Goal: Information Seeking & Learning: Check status

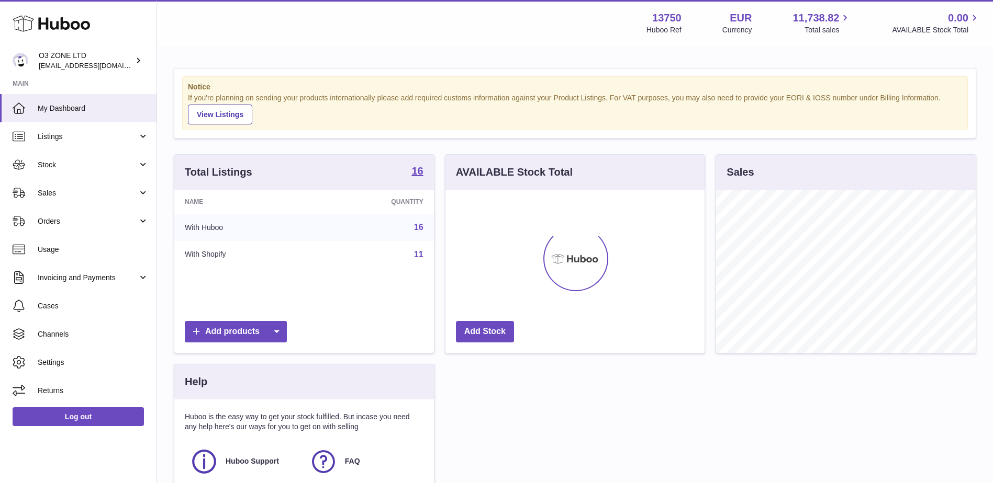
scroll to position [163, 259]
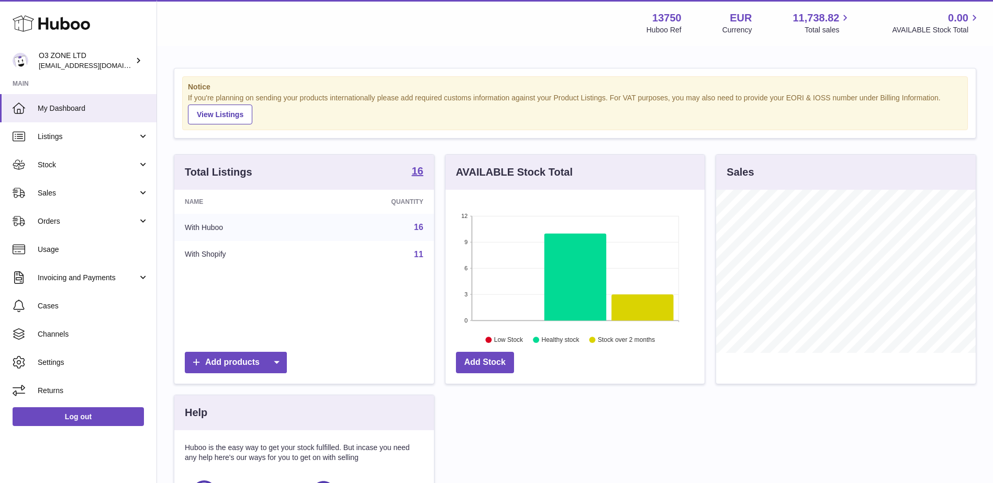
click at [777, 424] on div "Total Listings 16 Name Quantity With Huboo 16 With Shopify 11 Add products AVAI…" at bounding box center [574, 364] width 813 height 420
click at [55, 163] on span "Stock" at bounding box center [88, 165] width 100 height 10
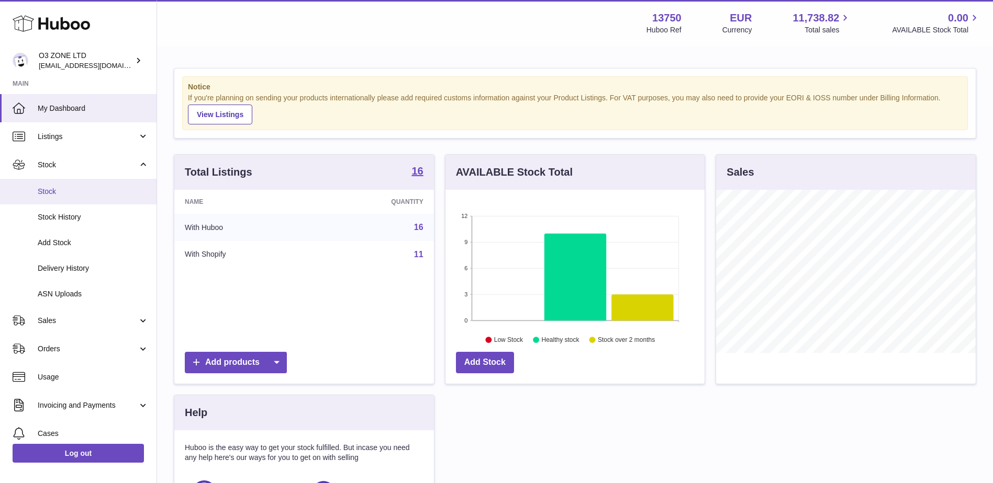
click at [48, 191] on span "Stock" at bounding box center [93, 192] width 111 height 10
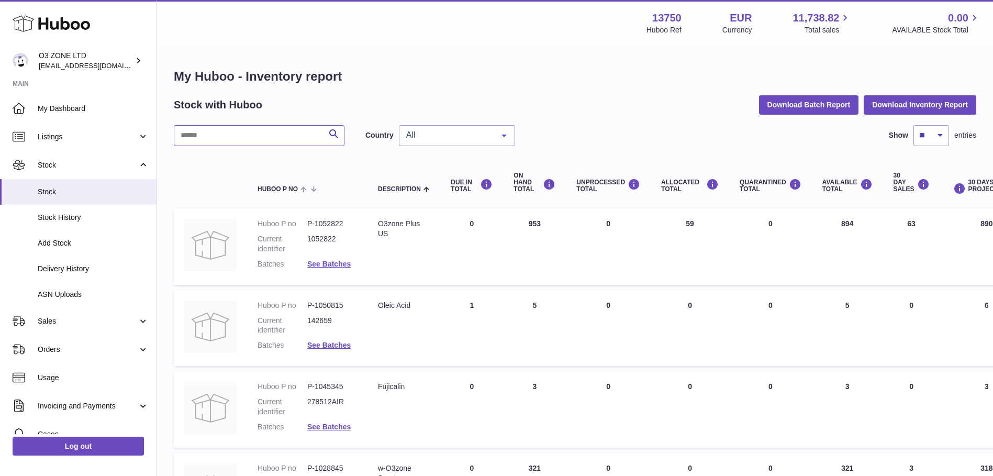
click at [255, 134] on input "text" at bounding box center [259, 135] width 171 height 21
type input "***"
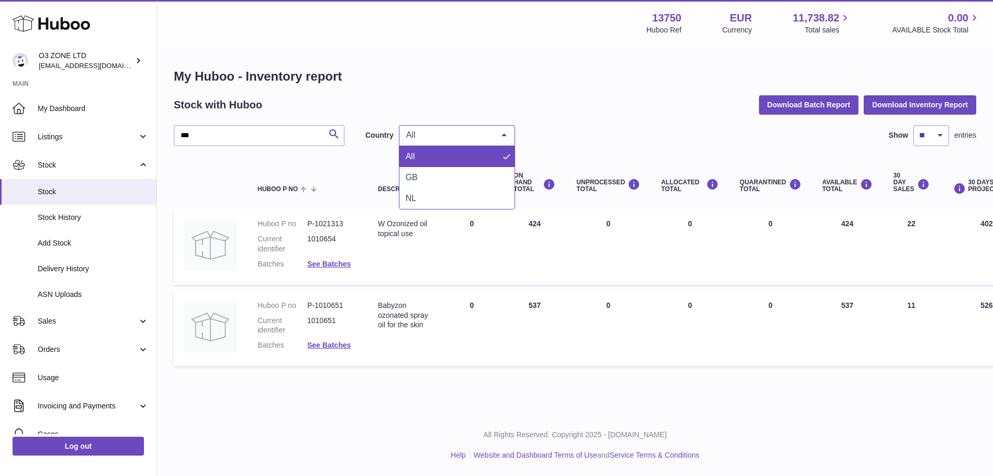
click at [463, 140] on div "All" at bounding box center [457, 135] width 116 height 21
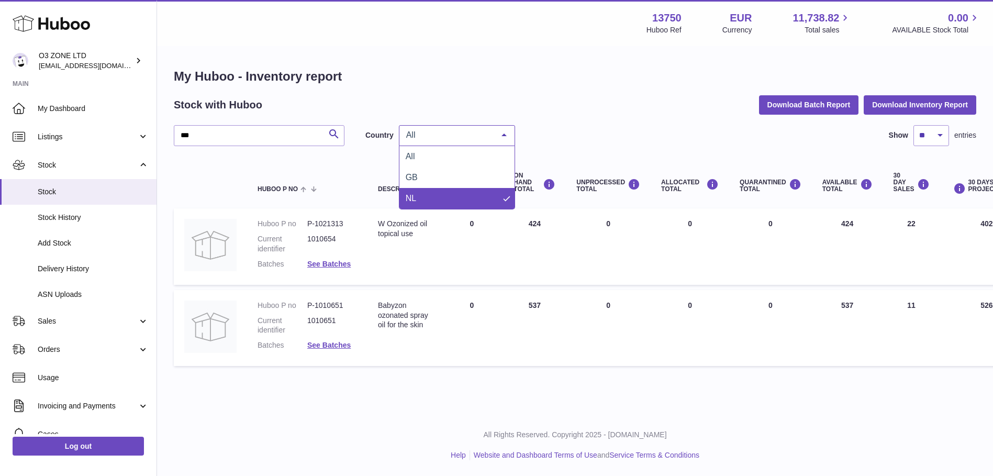
click at [436, 194] on span "NL" at bounding box center [456, 198] width 115 height 21
drag, startPoint x: 388, startPoint y: 221, endPoint x: 434, endPoint y: 218, distance: 45.7
click at [434, 218] on td "Description W Ozonized oil topical use" at bounding box center [403, 246] width 73 height 76
copy div "Ozonized oil"
click at [345, 240] on dd "1010654" at bounding box center [332, 244] width 50 height 20
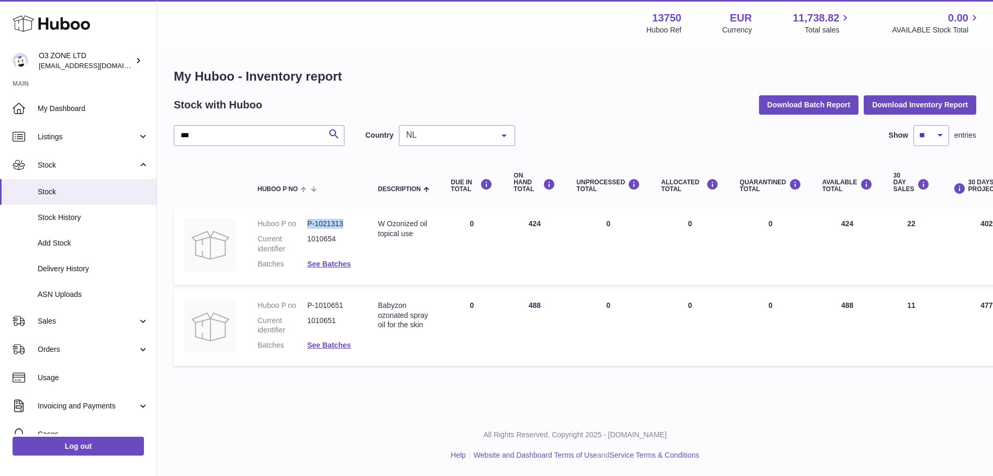
drag, startPoint x: 342, startPoint y: 221, endPoint x: 305, endPoint y: 223, distance: 37.2
click at [305, 223] on dl "Huboo P no P-1021313 Current identifier 1010654 Batches See Batches" at bounding box center [306, 246] width 99 height 55
copy dl "P-1021313"
click at [448, 137] on span "NL" at bounding box center [448, 135] width 90 height 10
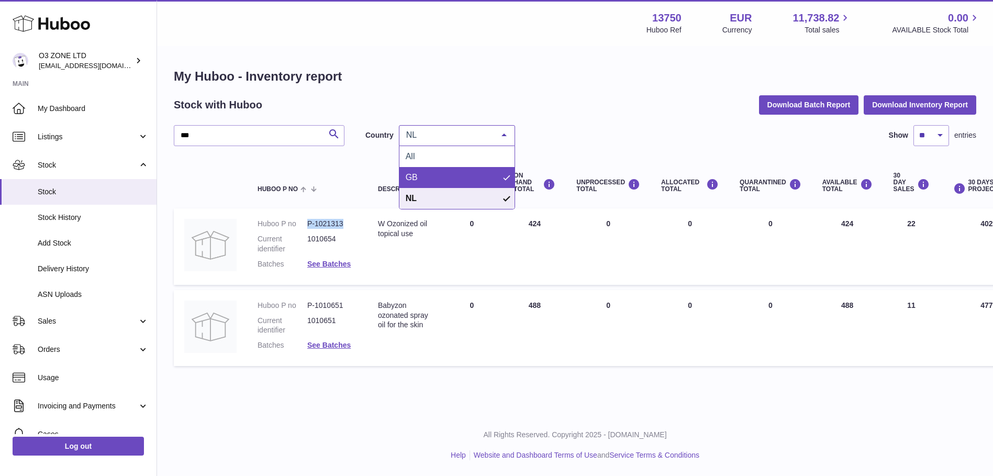
click at [430, 171] on span "GB" at bounding box center [456, 177] width 115 height 21
click at [494, 134] on div at bounding box center [503, 136] width 21 height 20
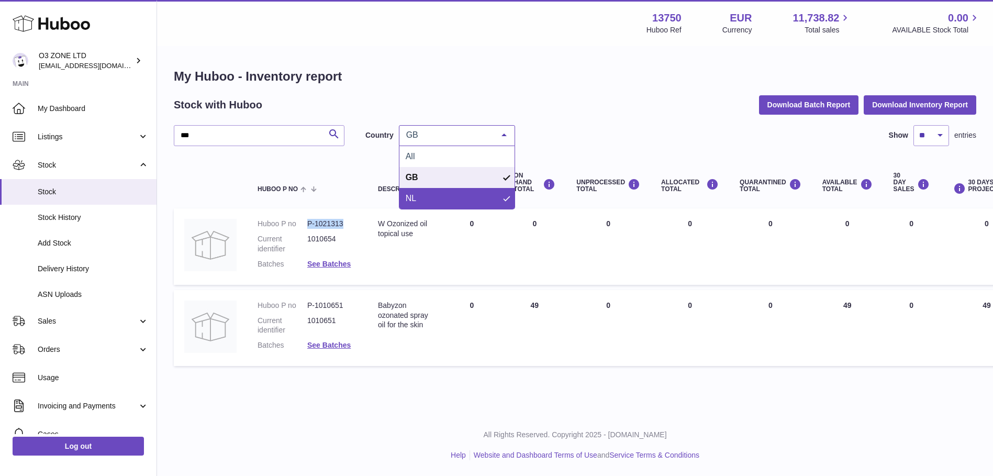
click at [452, 197] on span "NL" at bounding box center [456, 198] width 115 height 21
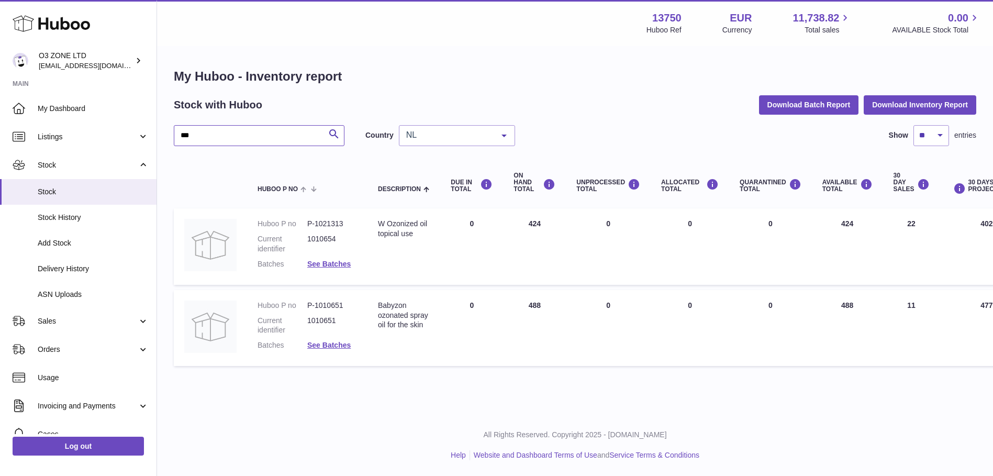
click at [256, 135] on input "***" at bounding box center [259, 135] width 171 height 21
click at [56, 135] on span "Listings" at bounding box center [88, 137] width 100 height 10
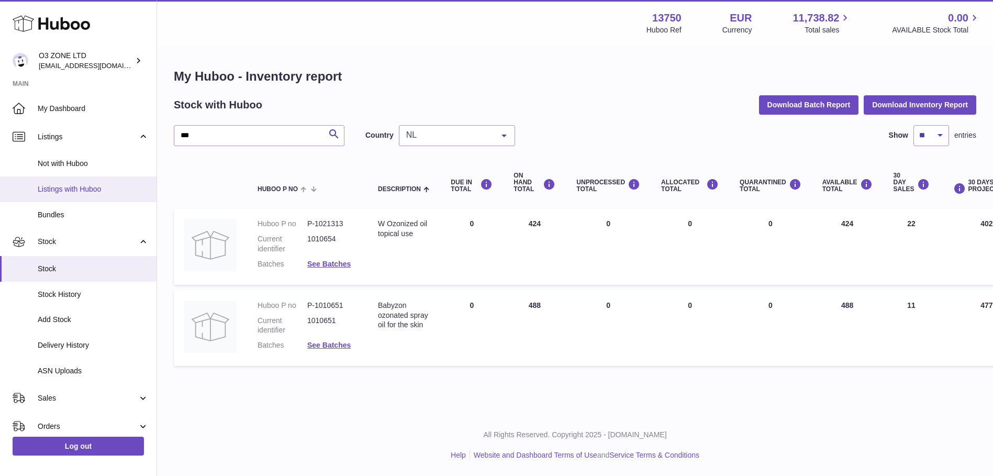
click at [53, 193] on span "Listings with Huboo" at bounding box center [93, 189] width 111 height 10
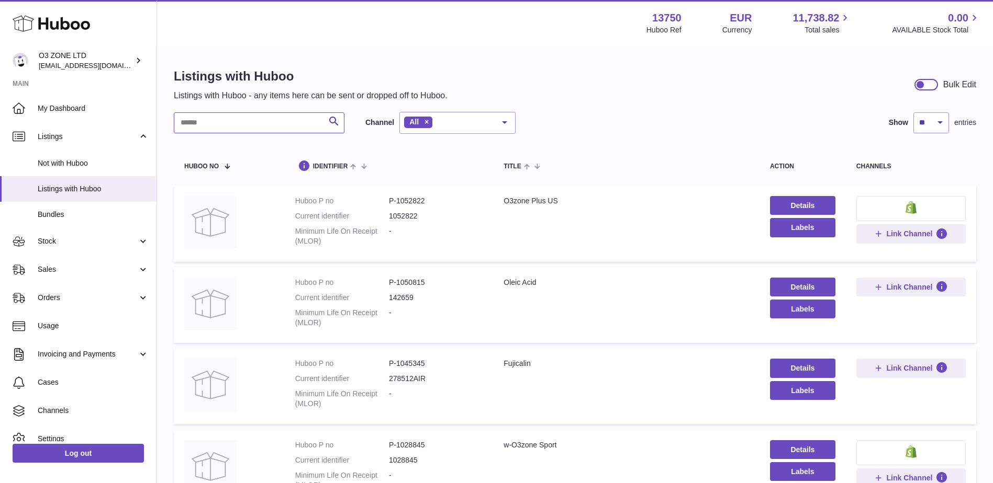
click at [244, 120] on input "text" at bounding box center [259, 122] width 171 height 21
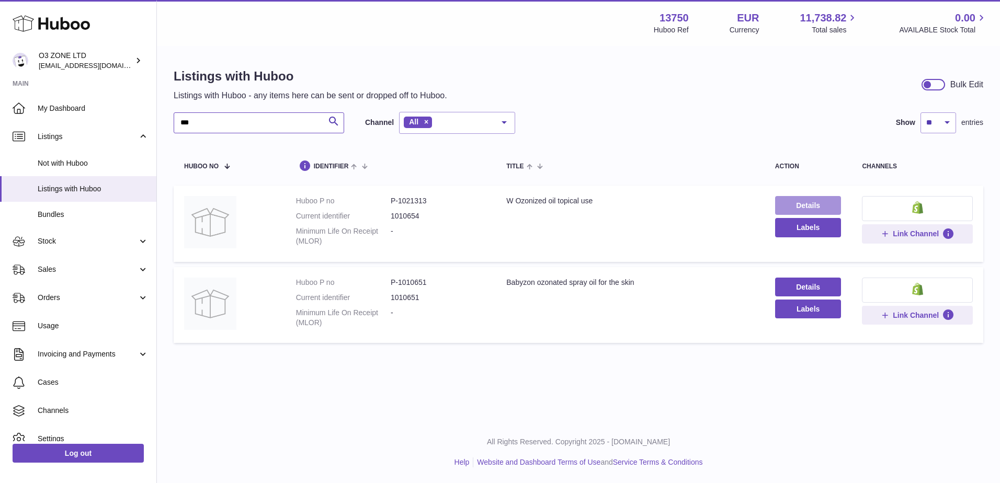
type input "***"
drag, startPoint x: 794, startPoint y: 203, endPoint x: 772, endPoint y: 214, distance: 24.1
click at [794, 203] on link "Details" at bounding box center [808, 205] width 66 height 19
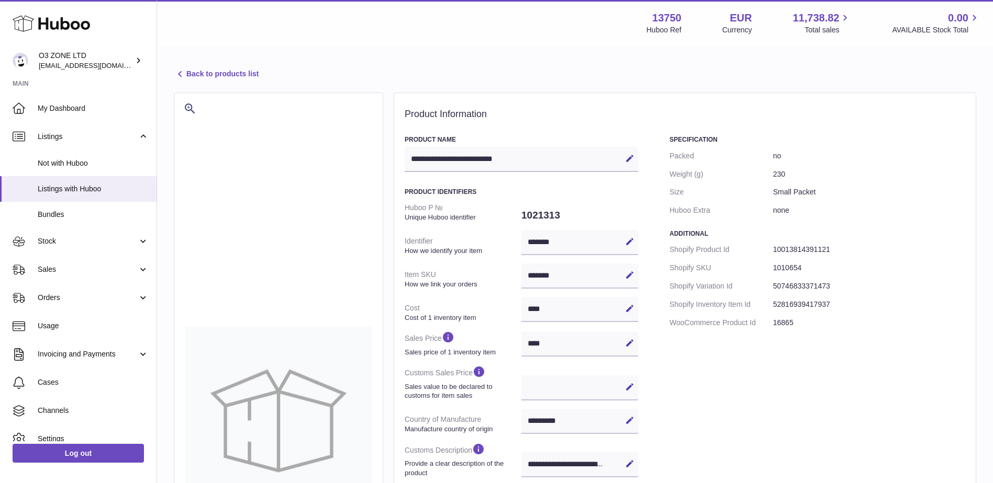
select select "***"
select select "****"
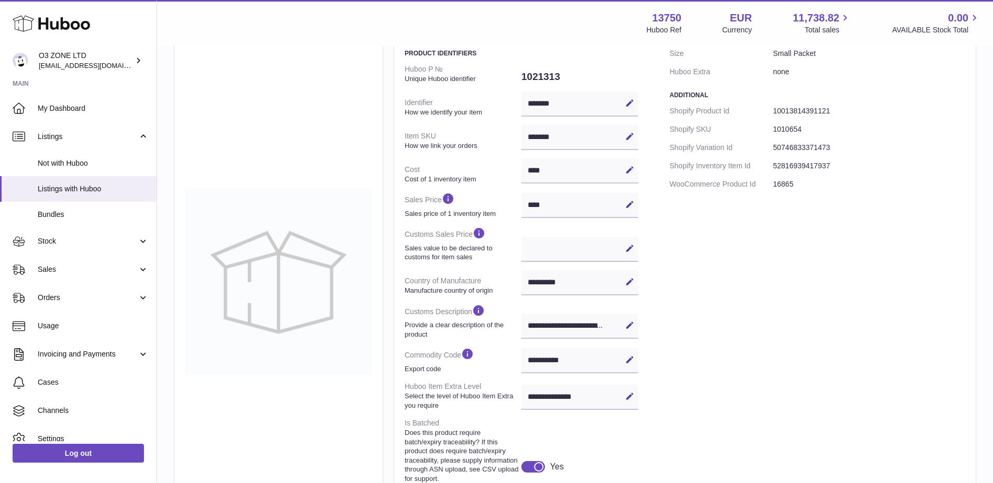
scroll to position [157, 0]
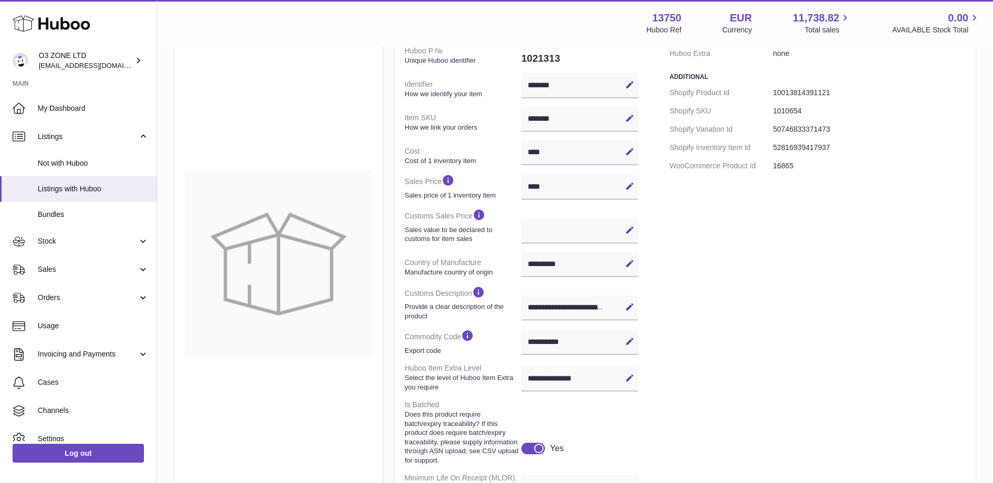
drag, startPoint x: 573, startPoint y: 342, endPoint x: 531, endPoint y: 344, distance: 43.0
click at [531, 344] on div "**********" at bounding box center [579, 342] width 117 height 25
click at [799, 331] on div "Specification Packed no Weight (g) 230 Size Small Packet Huboo Extra none Addit…" at bounding box center [817, 288] width 296 height 619
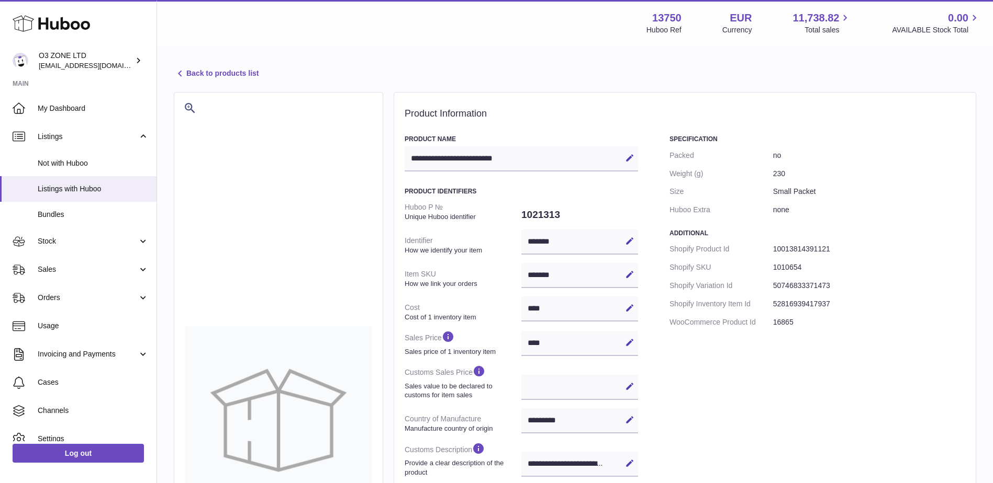
scroll to position [0, 0]
click at [750, 396] on div "Specification Packed no Weight (g) 230 Size Small Packet Huboo Extra none Addit…" at bounding box center [817, 445] width 296 height 619
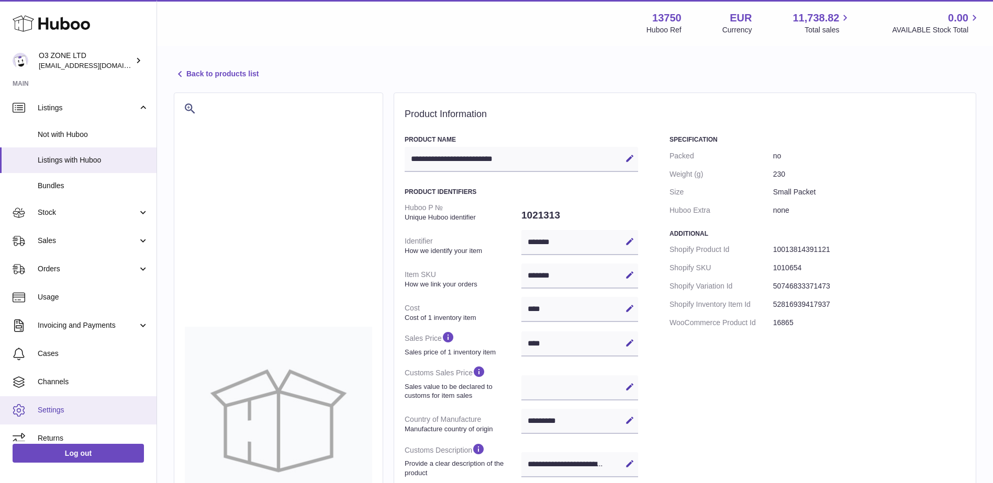
scroll to position [40, 0]
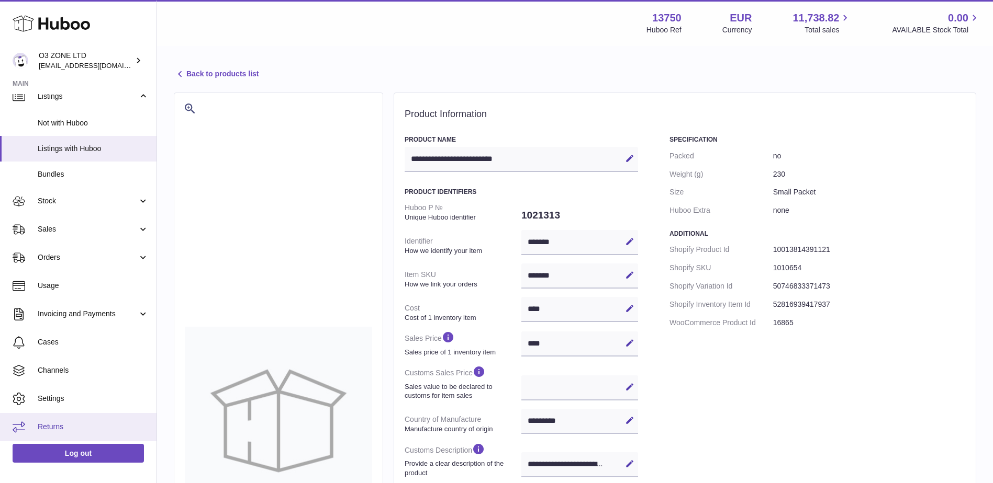
click at [66, 431] on span "Returns" at bounding box center [93, 427] width 111 height 10
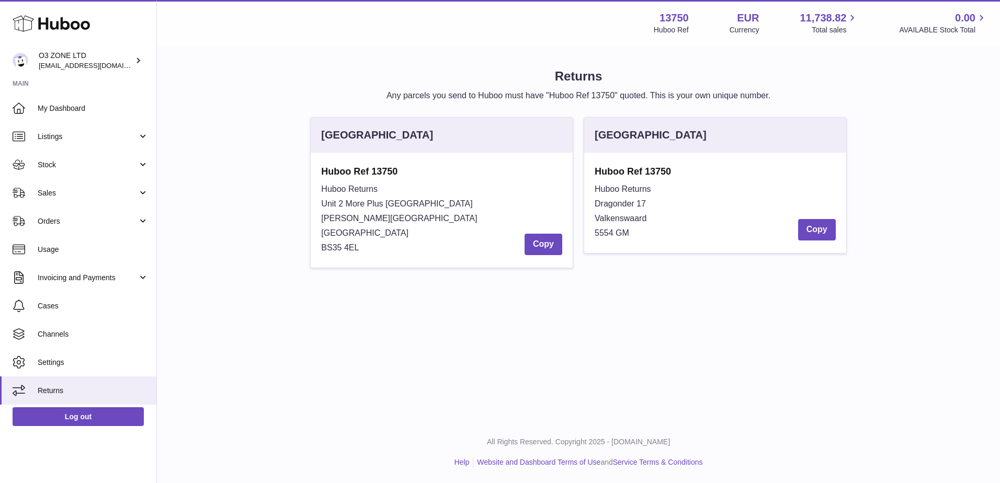
drag, startPoint x: 321, startPoint y: 202, endPoint x: 396, endPoint y: 248, distance: 87.4
click at [396, 248] on div "Huboo Returns Unit 2 [GEOGRAPHIC_DATA][STREET_ADDRESS][PERSON_NAME] Copy" at bounding box center [441, 218] width 241 height 73
copy div "Unit 2 More [GEOGRAPHIC_DATA][STREET_ADDRESS][PERSON_NAME]"
click at [381, 184] on div "Huboo Returns Unit 2 [GEOGRAPHIC_DATA][STREET_ADDRESS][PERSON_NAME] Copy" at bounding box center [441, 218] width 241 height 73
drag, startPoint x: 405, startPoint y: 171, endPoint x: 322, endPoint y: 172, distance: 82.7
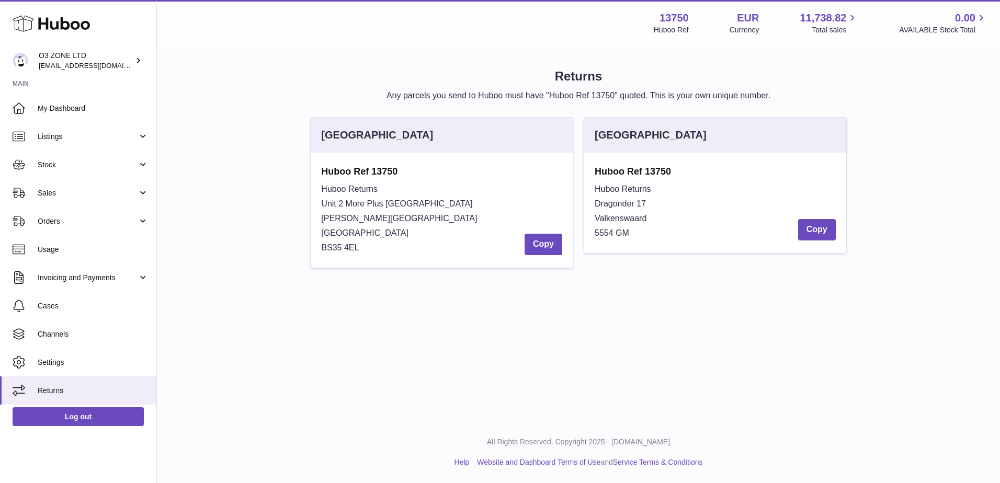
click at [322, 172] on strong "Huboo Ref 13750" at bounding box center [441, 171] width 241 height 13
copy strong "Huboo Ref 13750"
click at [62, 165] on span "Stock" at bounding box center [88, 165] width 100 height 10
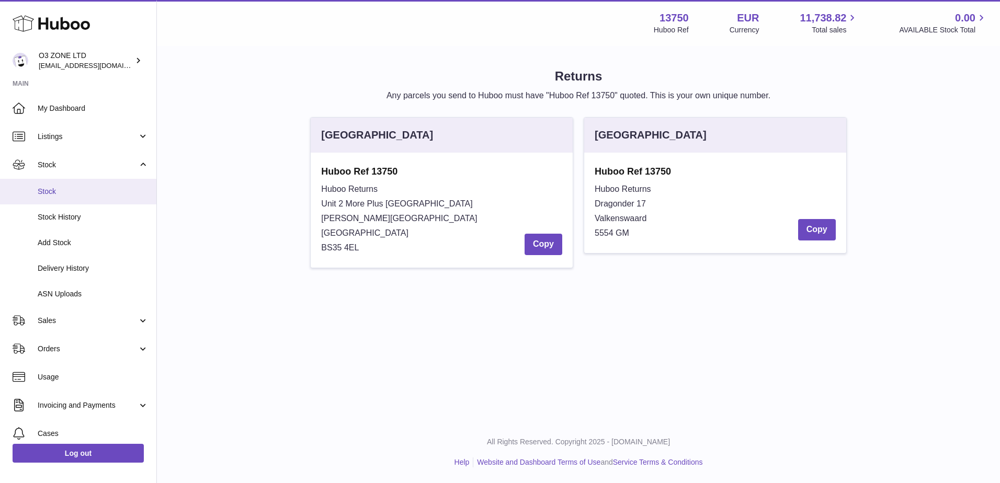
click at [55, 196] on span "Stock" at bounding box center [93, 192] width 111 height 10
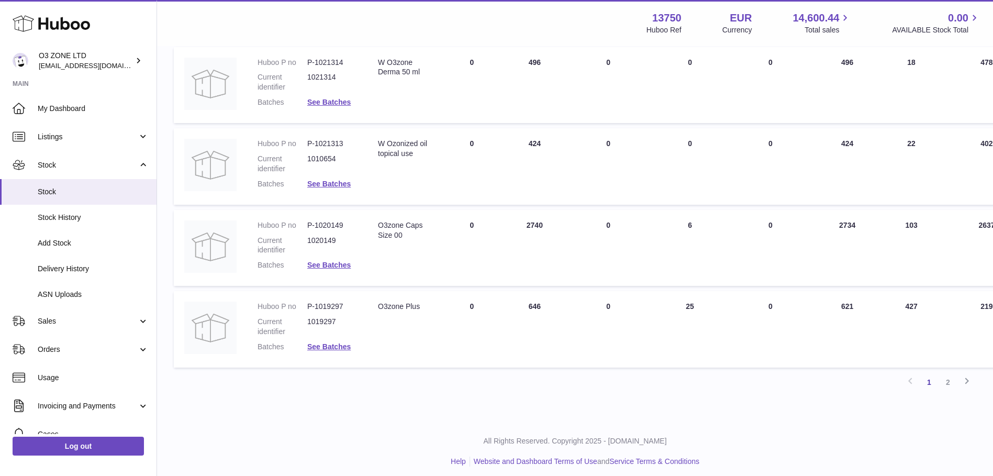
scroll to position [656, 0]
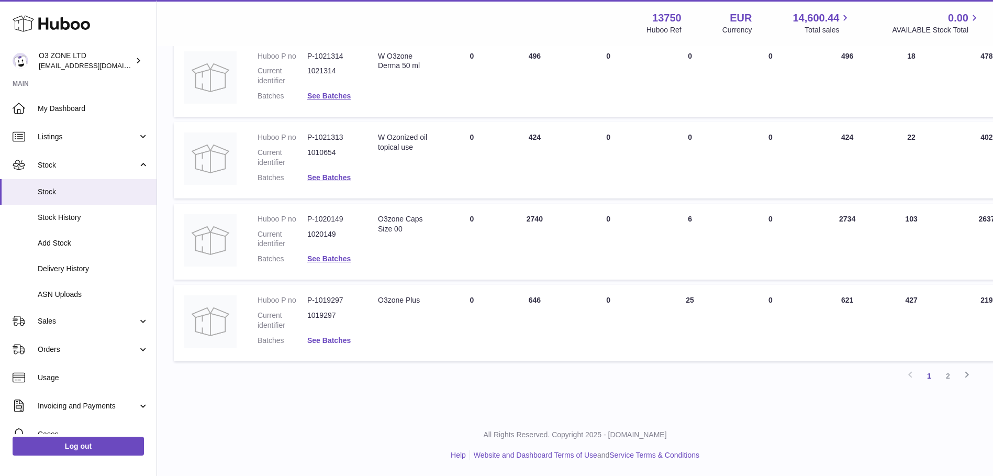
click at [321, 341] on link "See Batches" at bounding box center [328, 340] width 43 height 8
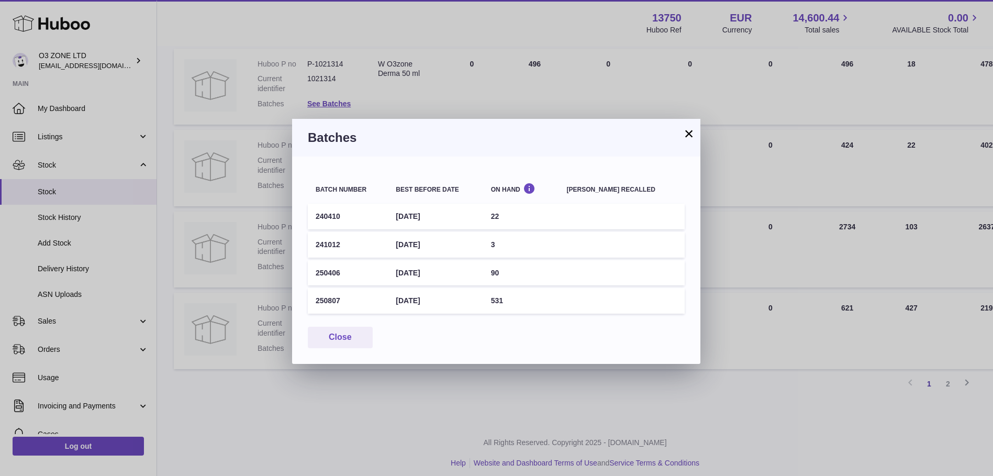
click at [759, 156] on div "× Batches Batch number Best before date On Hand Batch recalled 240410 31st Oct …" at bounding box center [496, 238] width 993 height 476
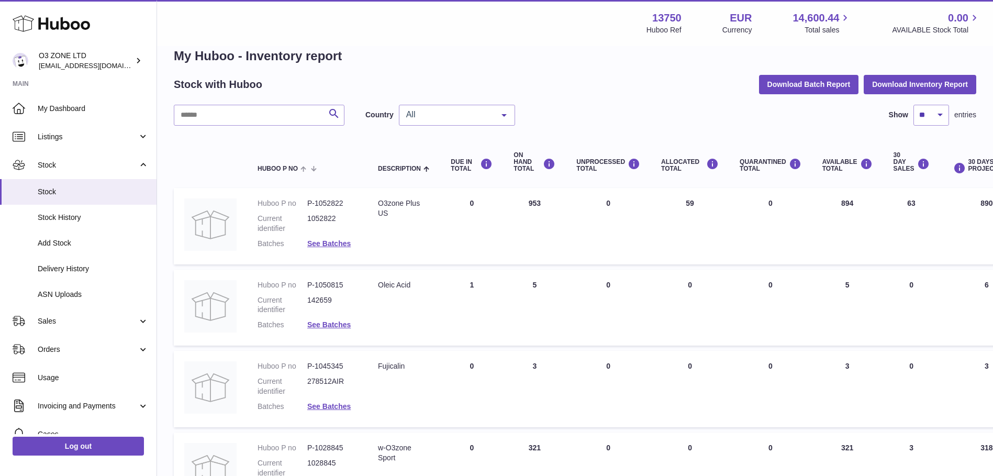
scroll to position [0, 0]
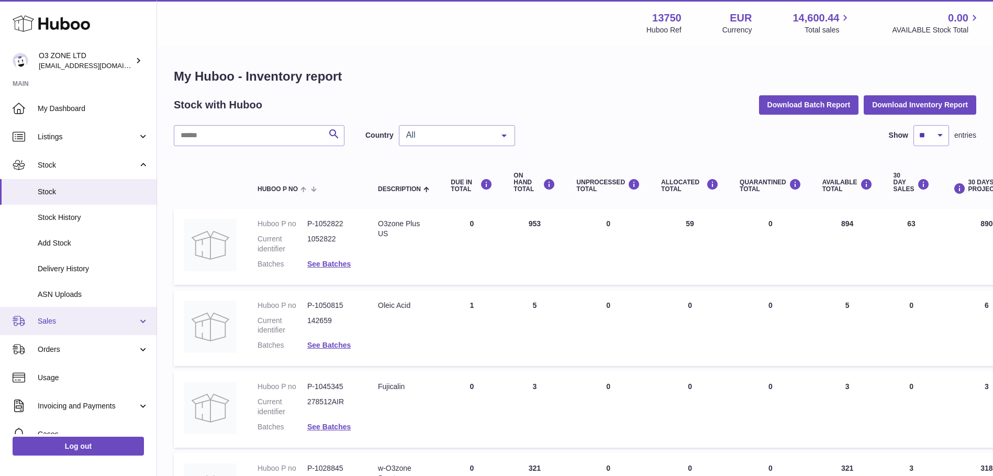
click at [55, 324] on span "Sales" at bounding box center [88, 321] width 100 height 10
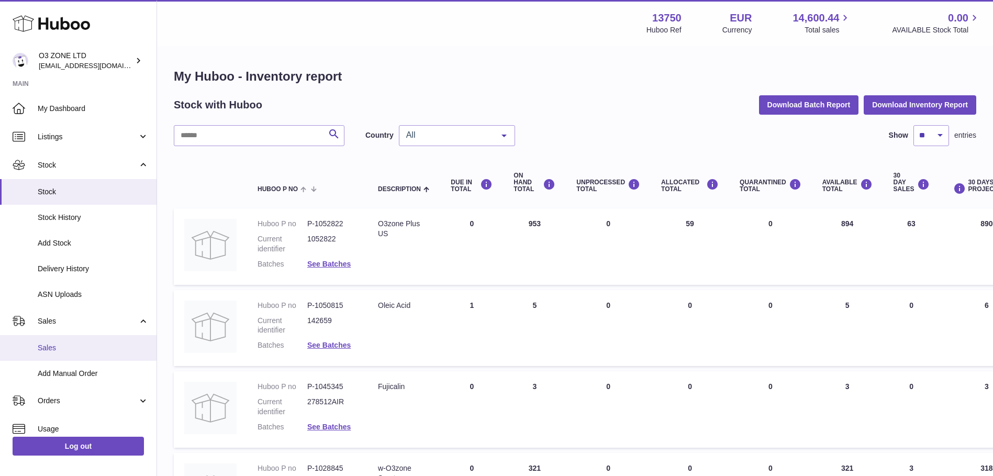
click at [49, 352] on span "Sales" at bounding box center [93, 348] width 111 height 10
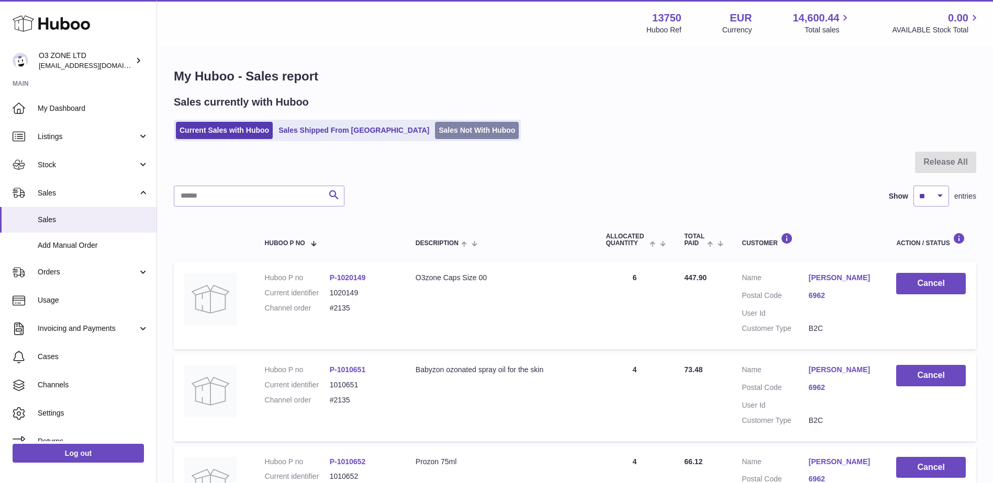
click at [435, 125] on link "Sales Not With Huboo" at bounding box center [477, 130] width 84 height 17
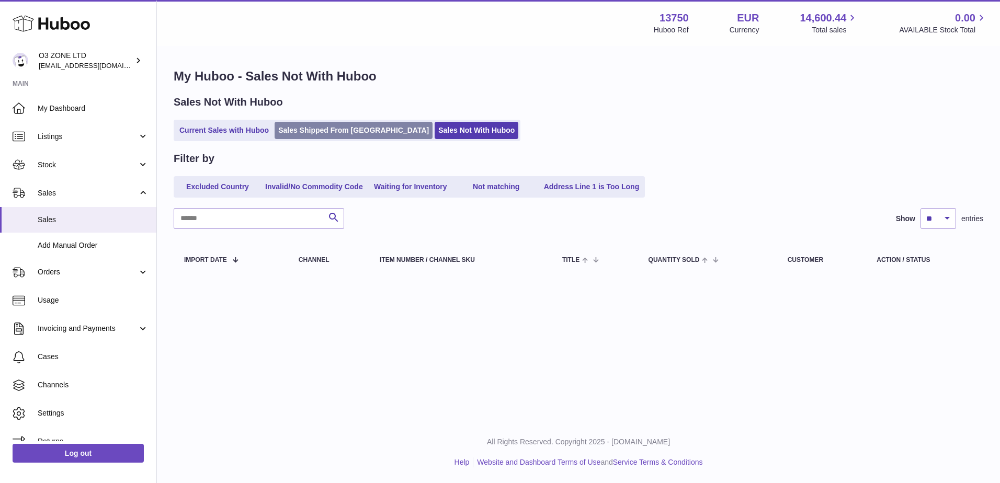
click at [297, 128] on link "Sales Shipped From Huboo" at bounding box center [354, 130] width 158 height 17
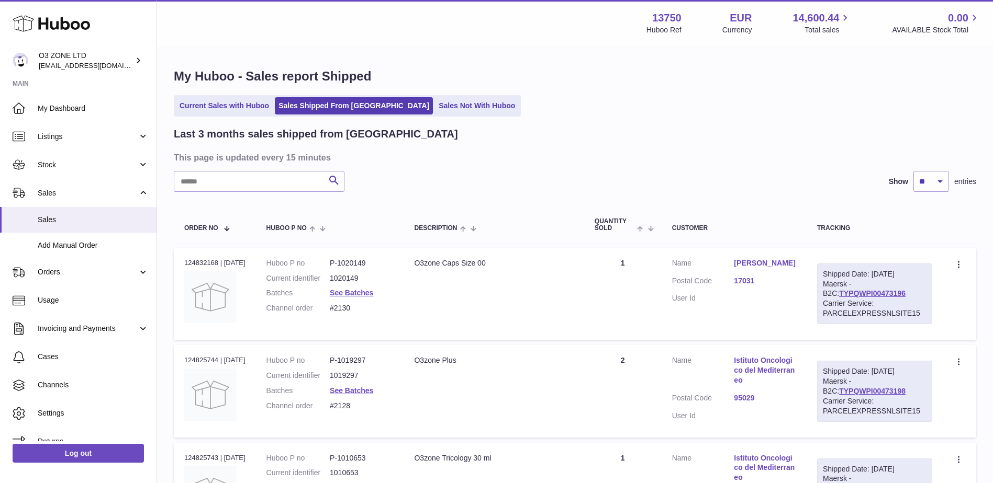
click at [224, 115] on ul "Current Sales with Huboo Sales Shipped From Huboo Sales Not With Huboo" at bounding box center [347, 105] width 347 height 21
click at [239, 106] on link "Current Sales with Huboo" at bounding box center [224, 105] width 97 height 17
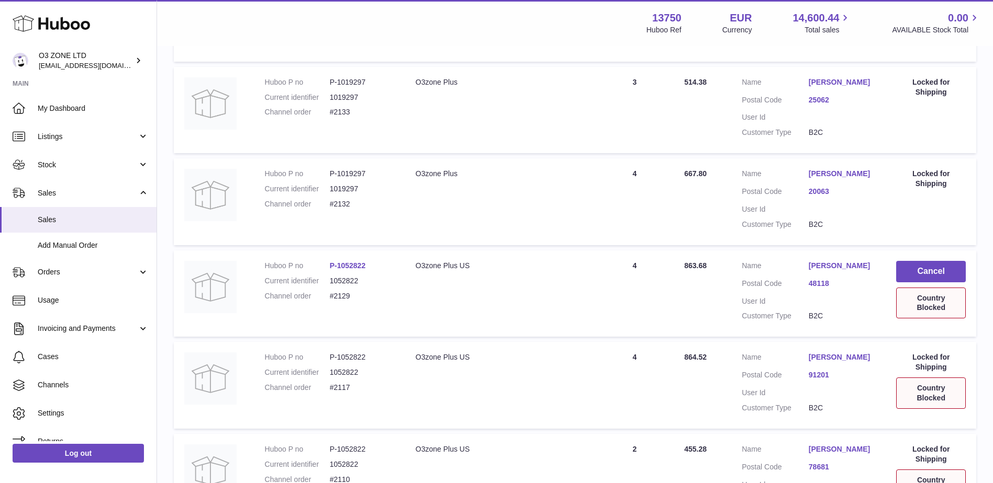
scroll to position [628, 0]
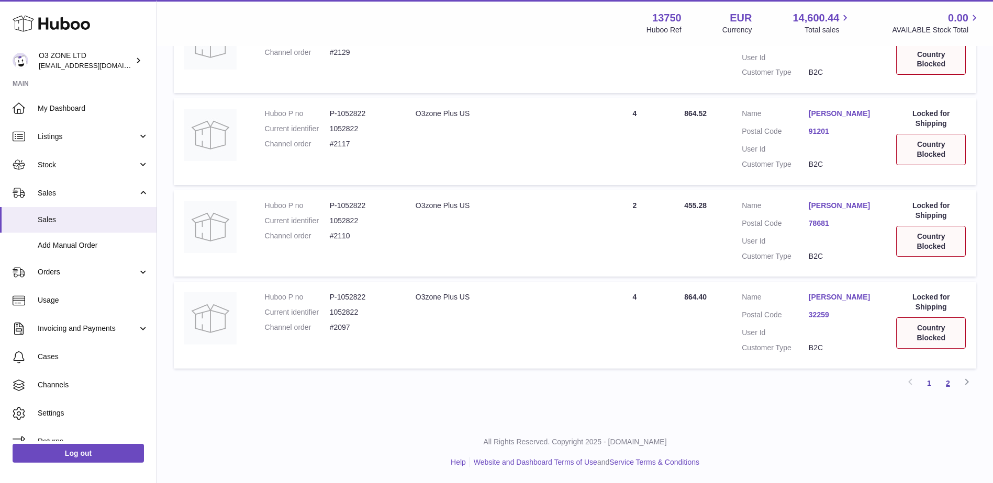
click at [945, 385] on link "2" at bounding box center [947, 383] width 19 height 19
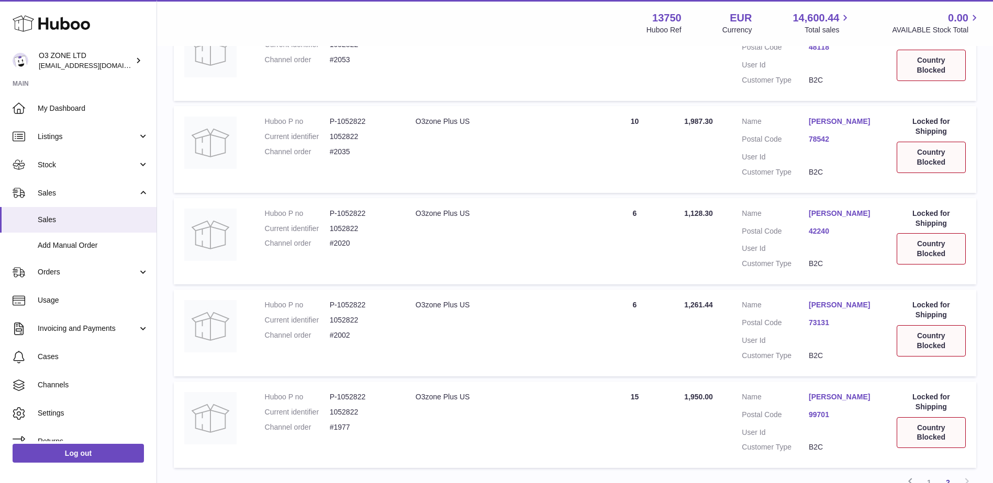
scroll to position [532, 0]
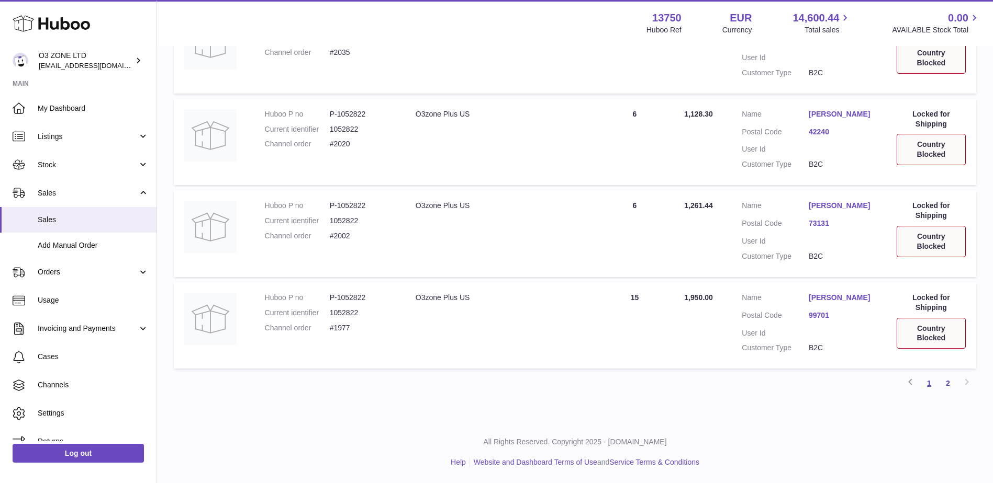
click at [930, 388] on link "1" at bounding box center [928, 383] width 19 height 19
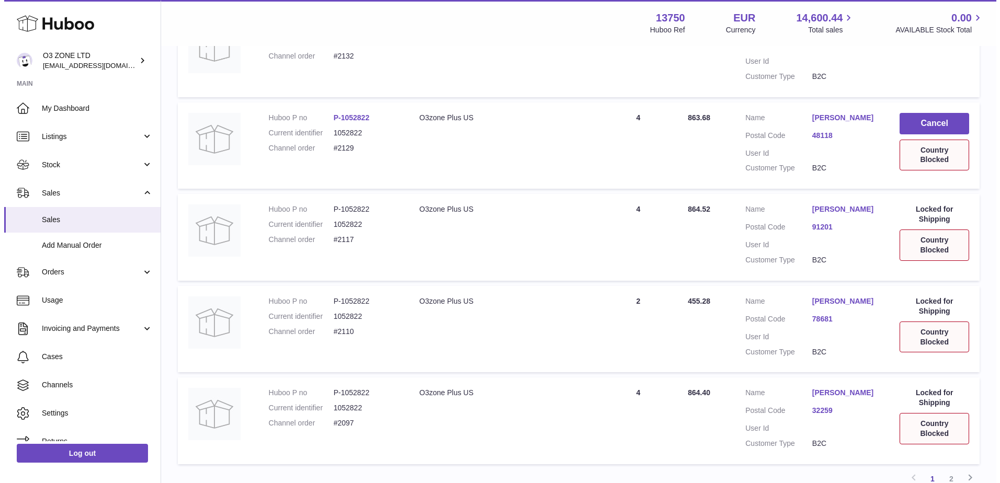
scroll to position [727, 0]
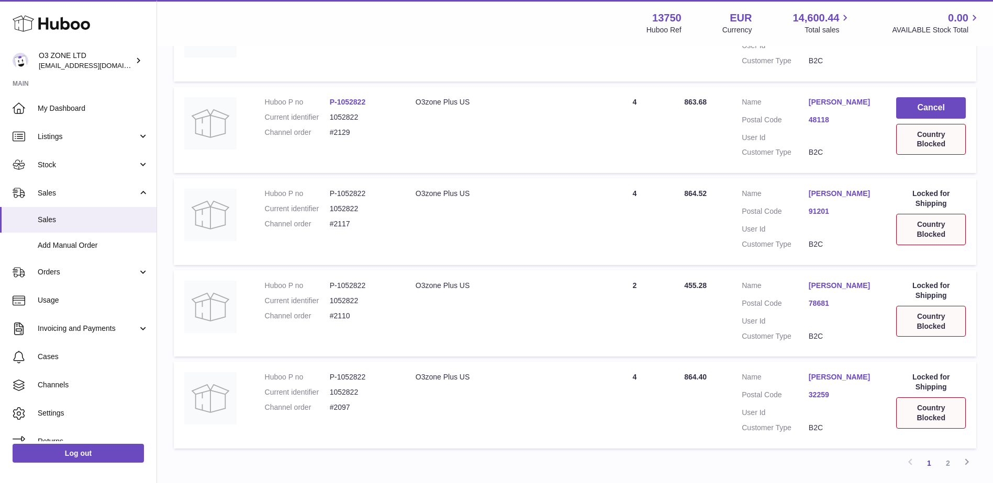
click at [814, 400] on link "32259" at bounding box center [841, 395] width 67 height 10
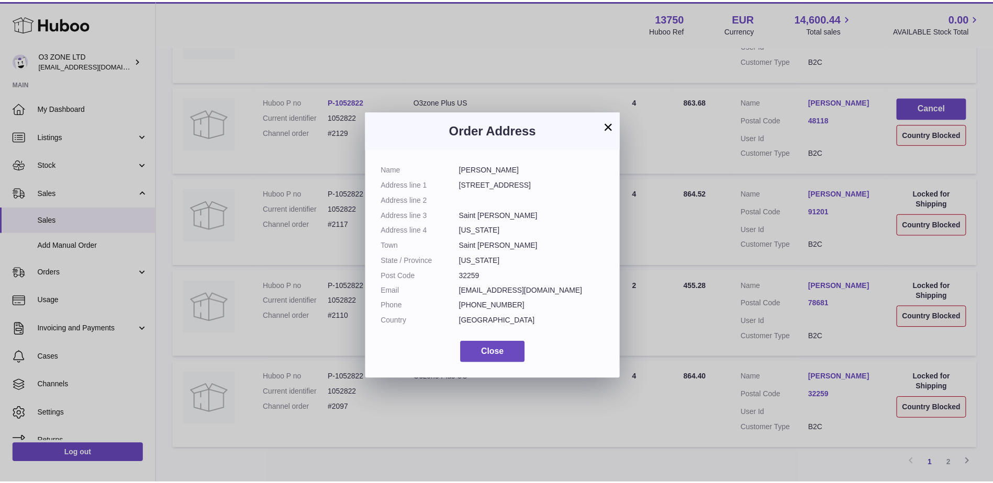
scroll to position [16, 0]
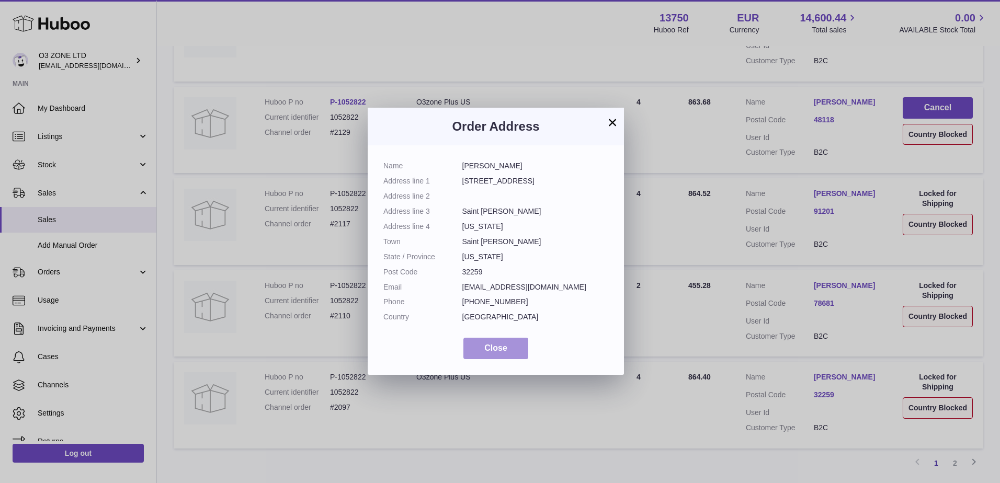
click at [498, 351] on span "Close" at bounding box center [495, 348] width 23 height 9
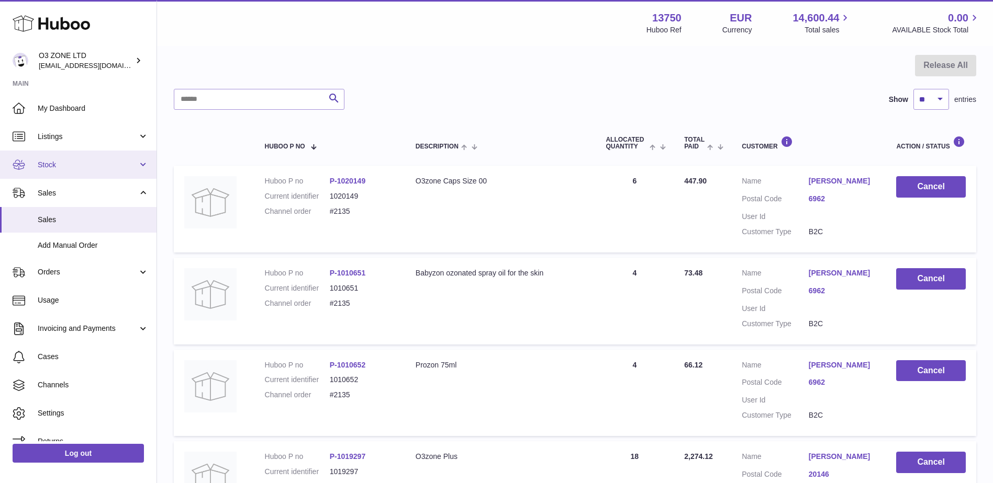
scroll to position [47, 0]
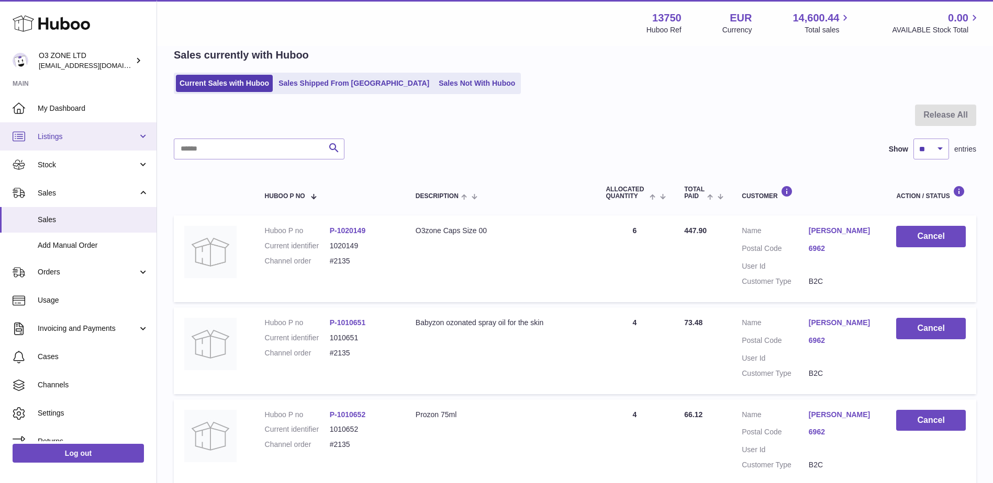
click at [69, 142] on link "Listings" at bounding box center [78, 136] width 156 height 28
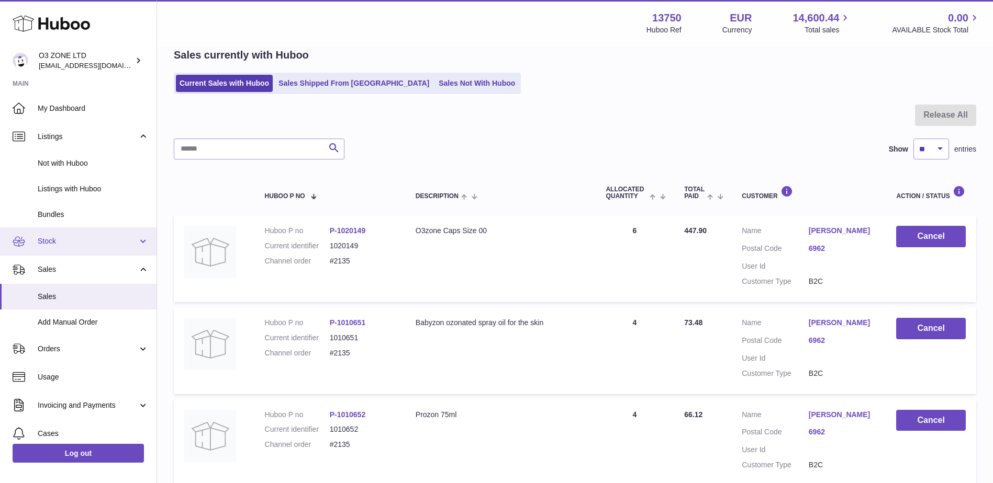
click at [49, 238] on span "Stock" at bounding box center [88, 241] width 100 height 10
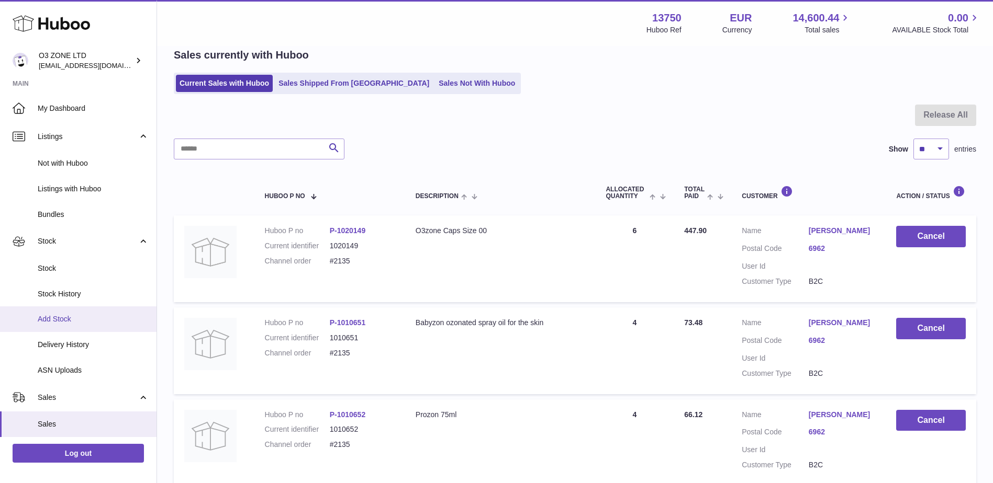
drag, startPoint x: 62, startPoint y: 267, endPoint x: 147, endPoint y: 307, distance: 93.4
click at [62, 267] on span "Stock" at bounding box center [93, 269] width 111 height 10
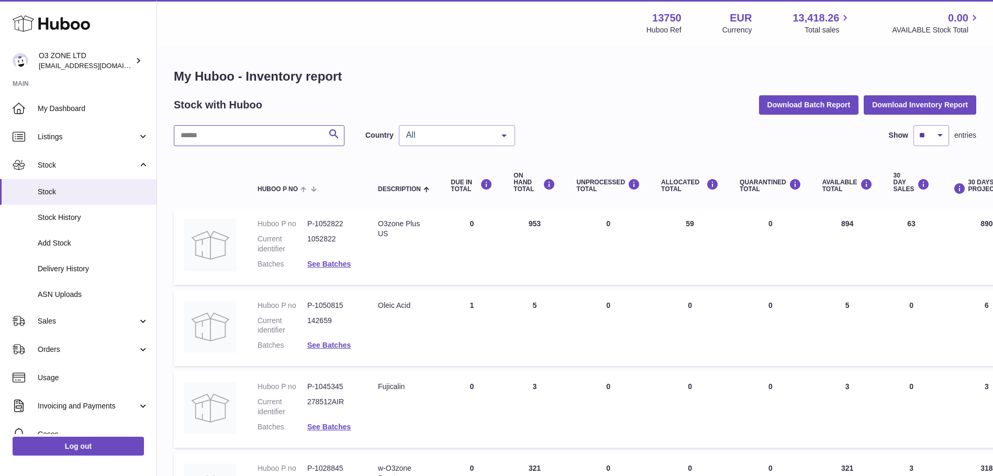
click at [284, 129] on input "text" at bounding box center [259, 135] width 171 height 21
type input "*"
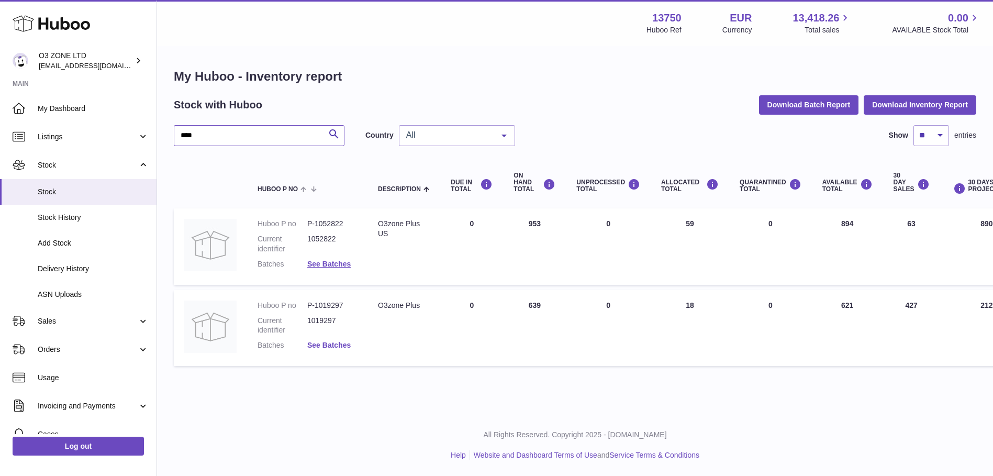
type input "****"
click at [336, 342] on link "See Batches" at bounding box center [328, 345] width 43 height 8
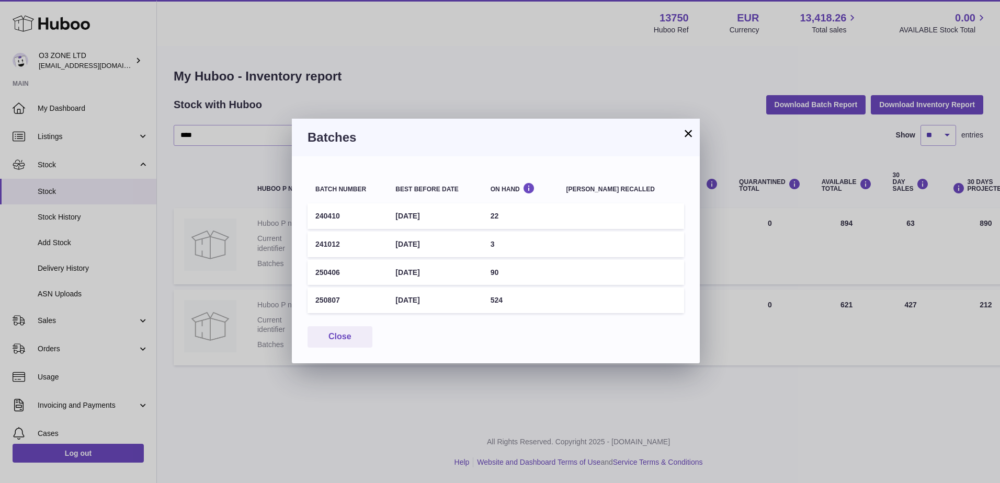
drag, startPoint x: 689, startPoint y: 135, endPoint x: 680, endPoint y: 179, distance: 44.8
click at [689, 134] on button "×" at bounding box center [688, 133] width 13 height 13
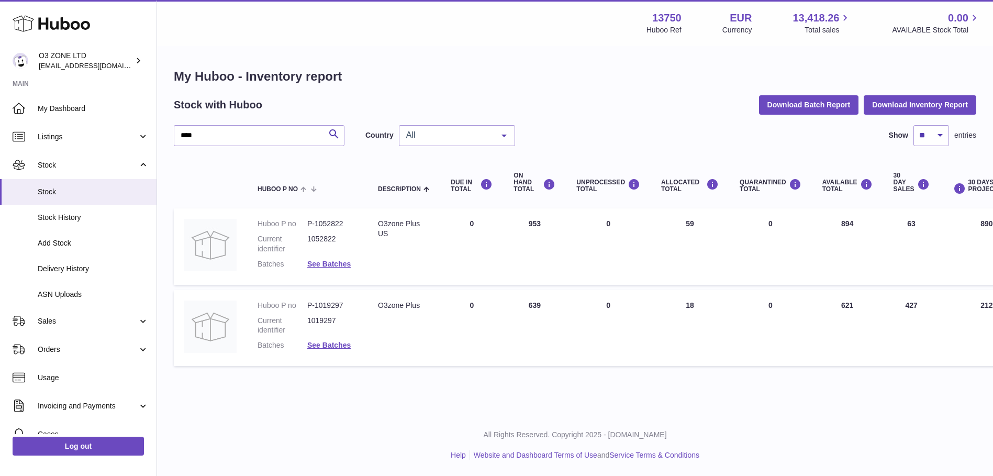
click at [419, 136] on span "All" at bounding box center [448, 135] width 90 height 10
click at [422, 197] on span "NL" at bounding box center [456, 198] width 115 height 21
click at [339, 264] on link "See Batches" at bounding box center [328, 264] width 43 height 8
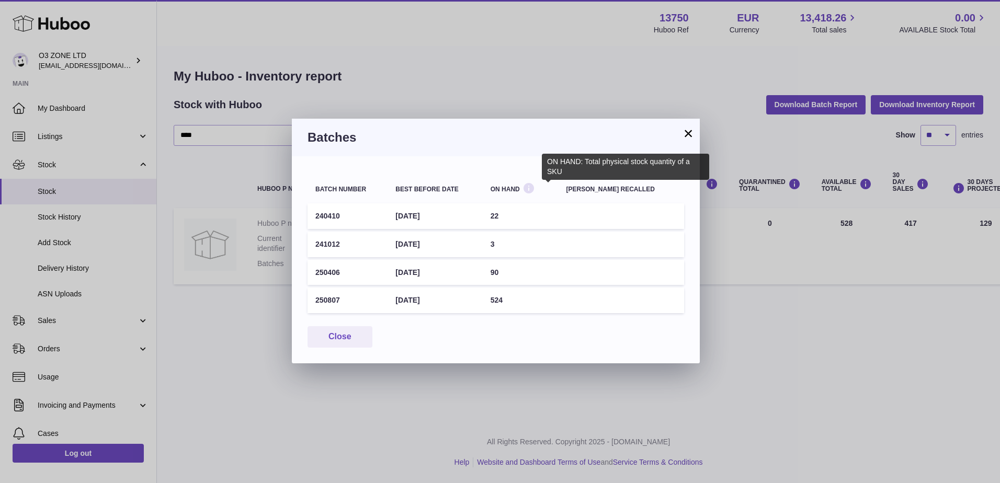
click at [535, 192] on icon at bounding box center [529, 188] width 13 height 13
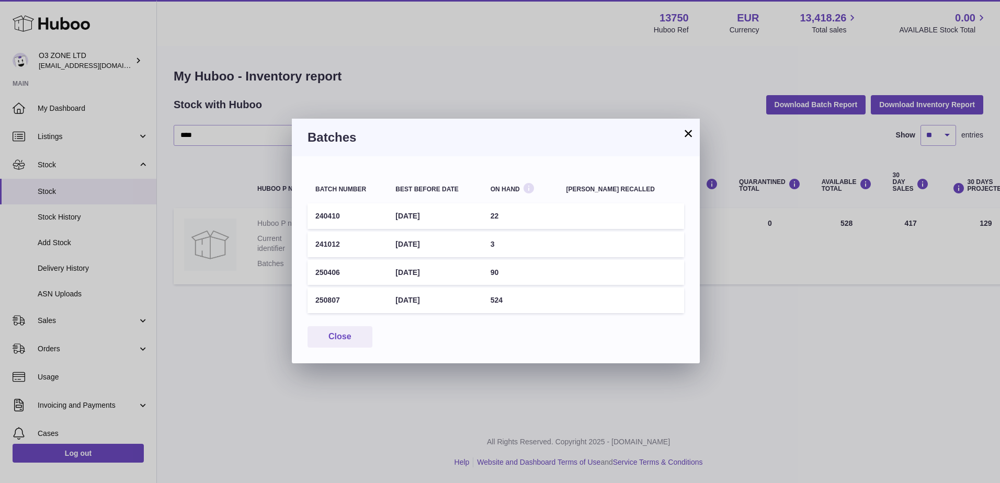
click at [535, 188] on icon at bounding box center [529, 188] width 13 height 13
click at [690, 131] on button "×" at bounding box center [688, 133] width 13 height 13
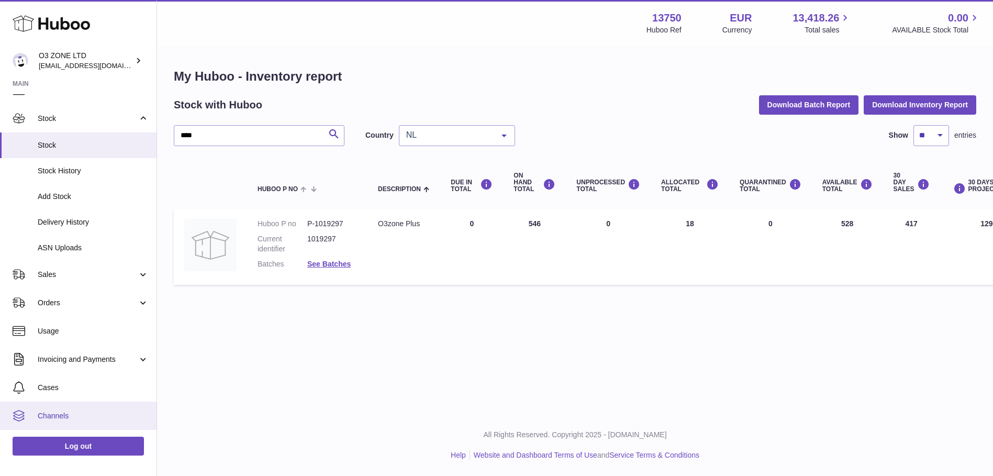
scroll to position [91, 0]
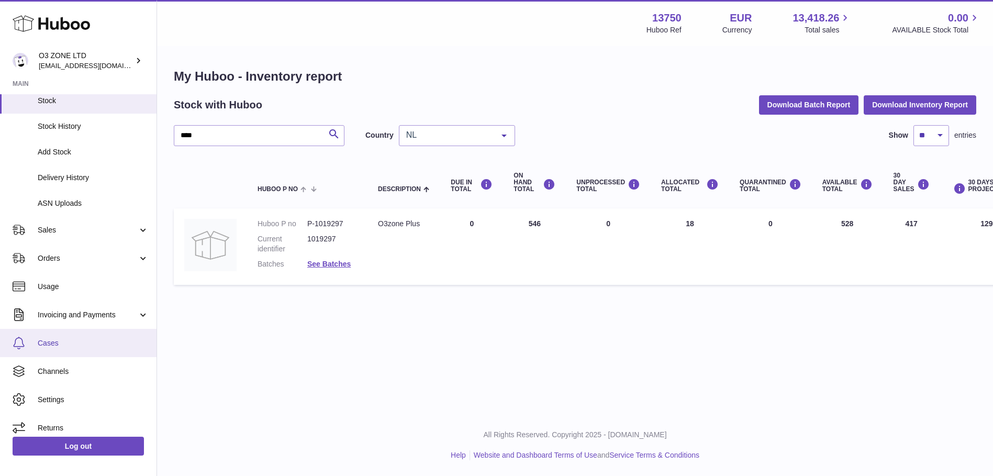
click at [51, 346] on span "Cases" at bounding box center [93, 343] width 111 height 10
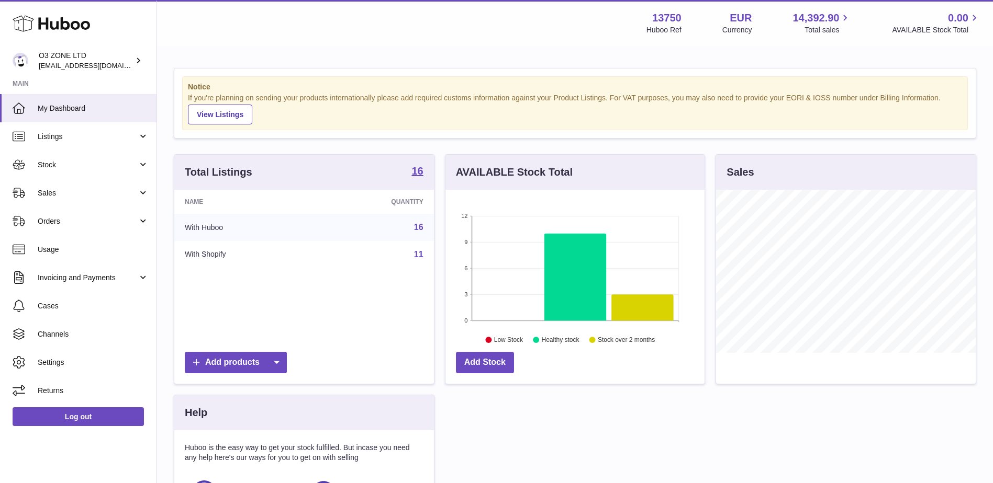
scroll to position [163, 259]
click at [43, 304] on span "Cases" at bounding box center [93, 306] width 111 height 10
